Goal: Information Seeking & Learning: Learn about a topic

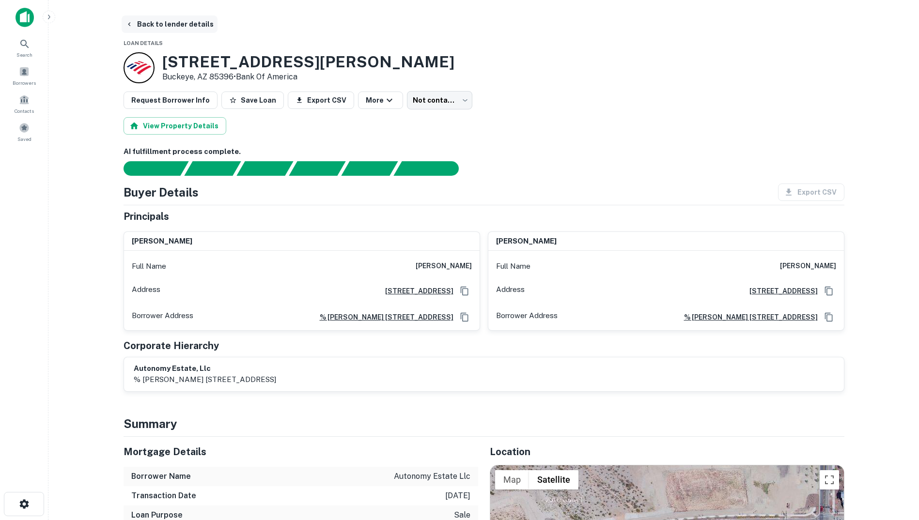
click at [130, 25] on icon "button" at bounding box center [129, 24] width 8 height 8
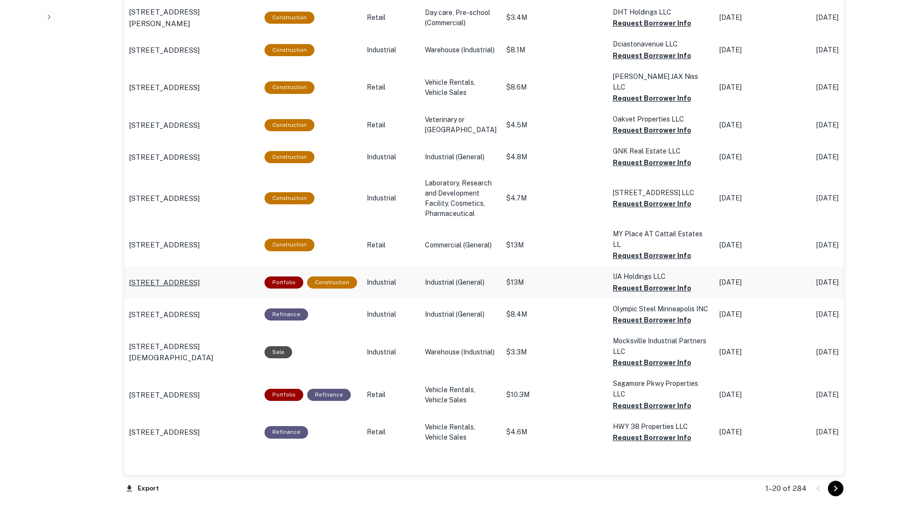
scroll to position [987, 0]
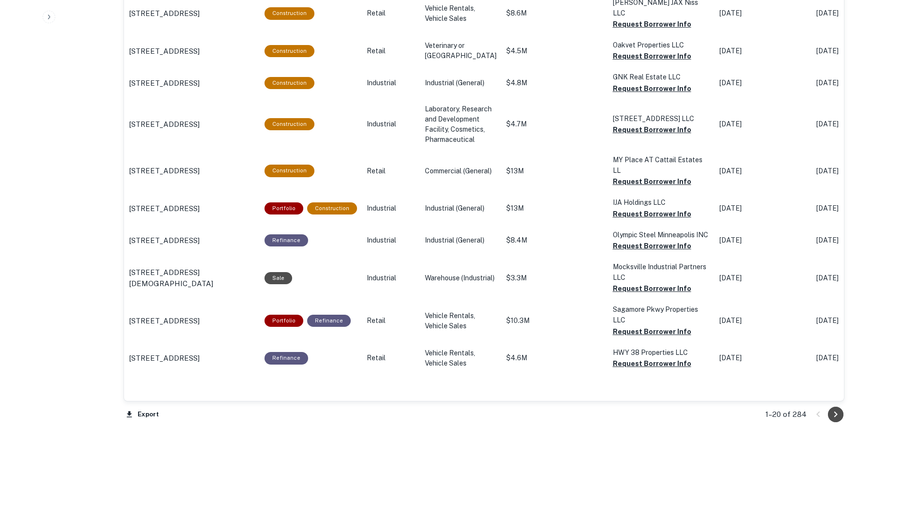
click at [837, 413] on icon "Go to next page" at bounding box center [835, 415] width 12 height 12
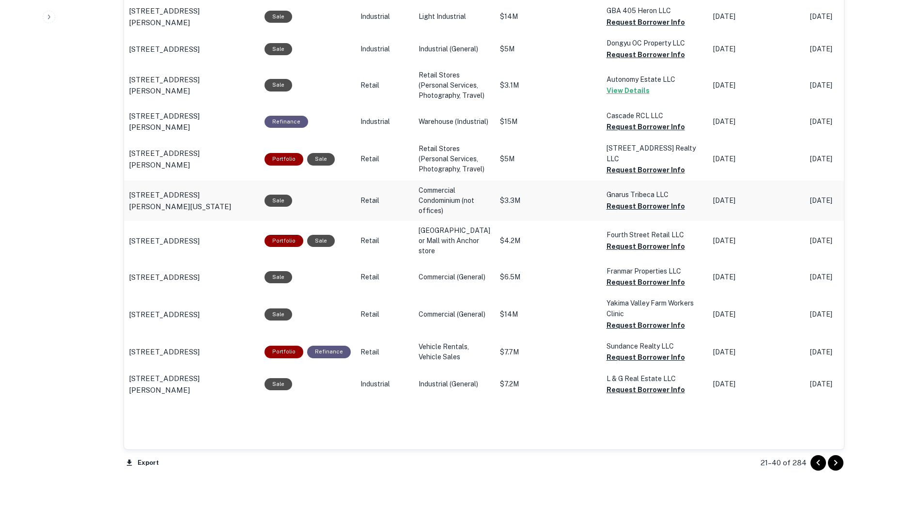
scroll to position [931, 0]
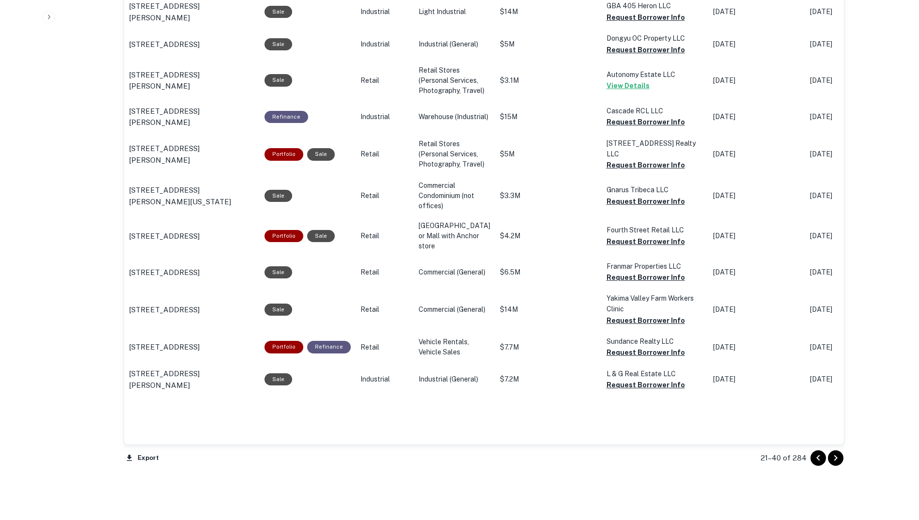
click at [836, 458] on icon "Go to next page" at bounding box center [834, 458] width 3 height 6
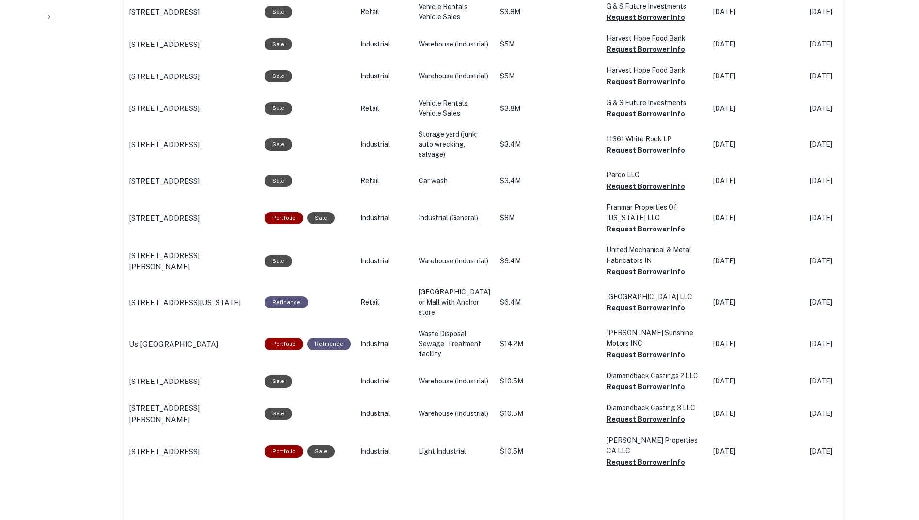
scroll to position [931, 0]
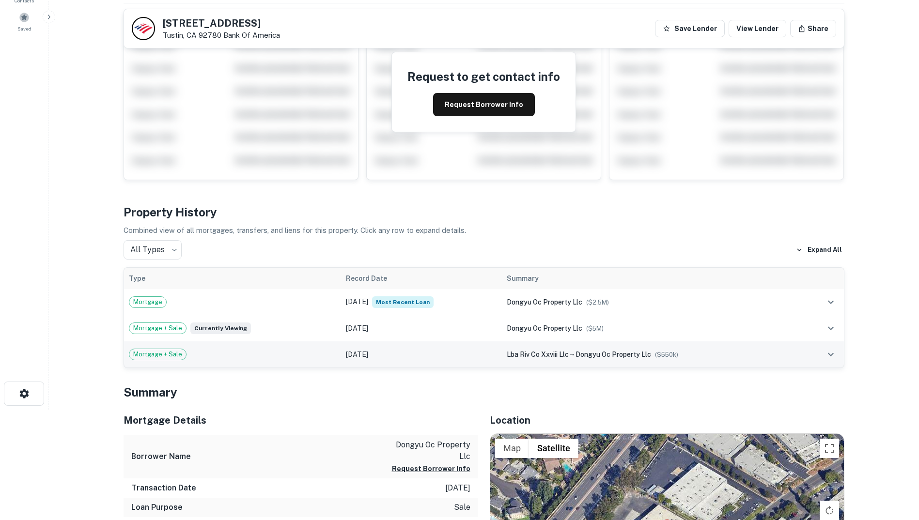
scroll to position [110, 0]
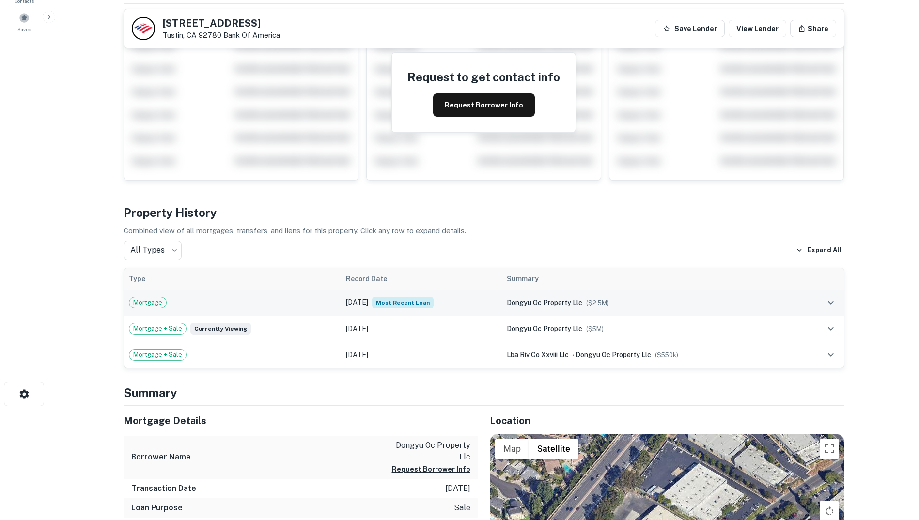
click at [326, 306] on td "Mortgage" at bounding box center [232, 303] width 217 height 26
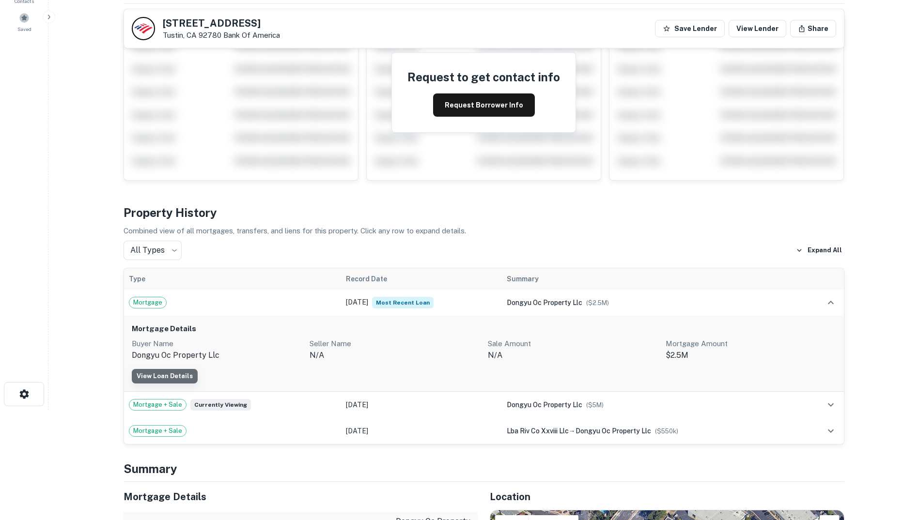
click at [172, 375] on link "View Loan Details" at bounding box center [165, 376] width 66 height 15
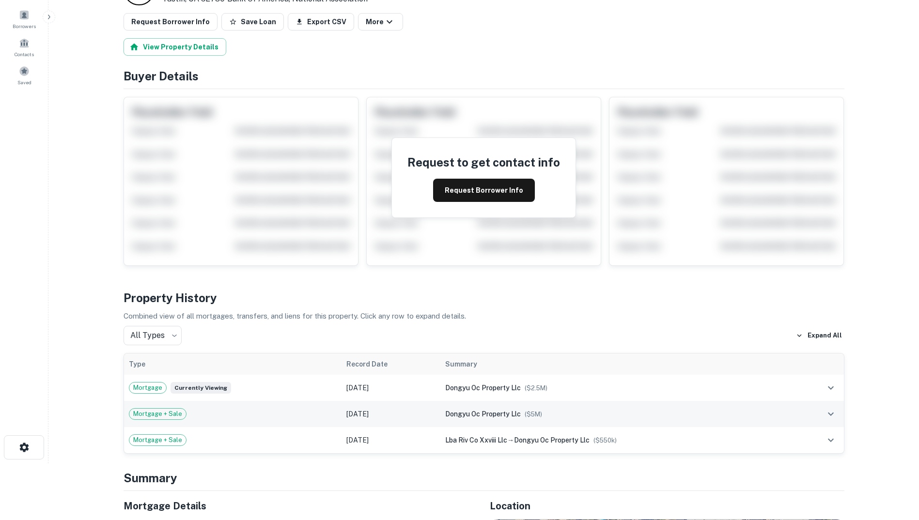
scroll to position [57, 0]
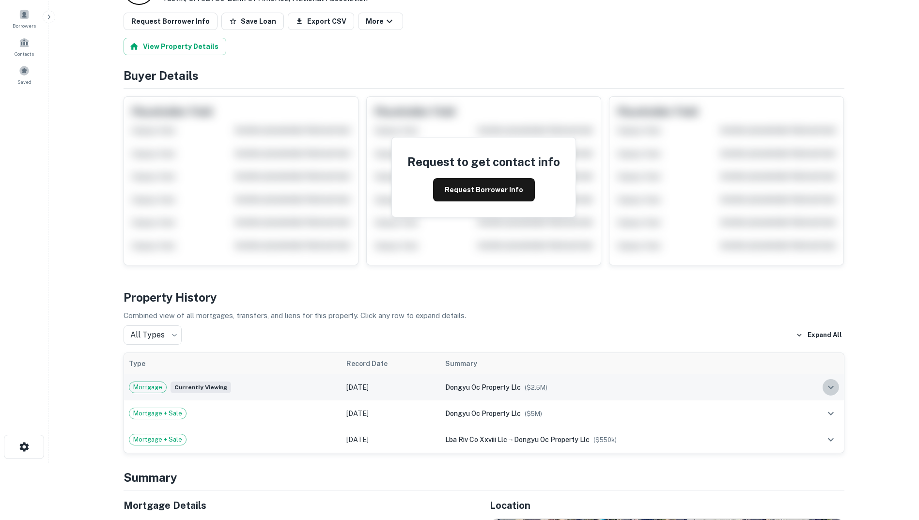
click at [832, 385] on icon "expand row" at bounding box center [831, 388] width 12 height 12
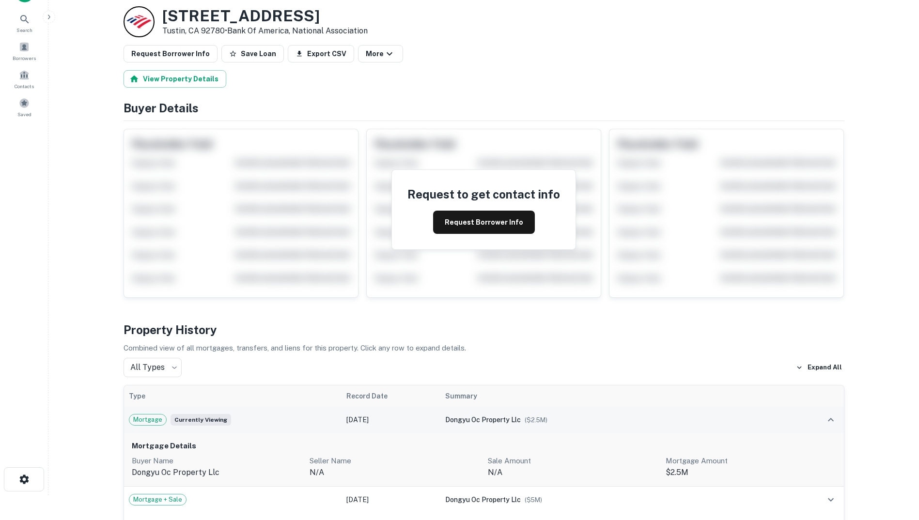
scroll to position [0, 0]
